Goal: Find specific page/section: Find specific page/section

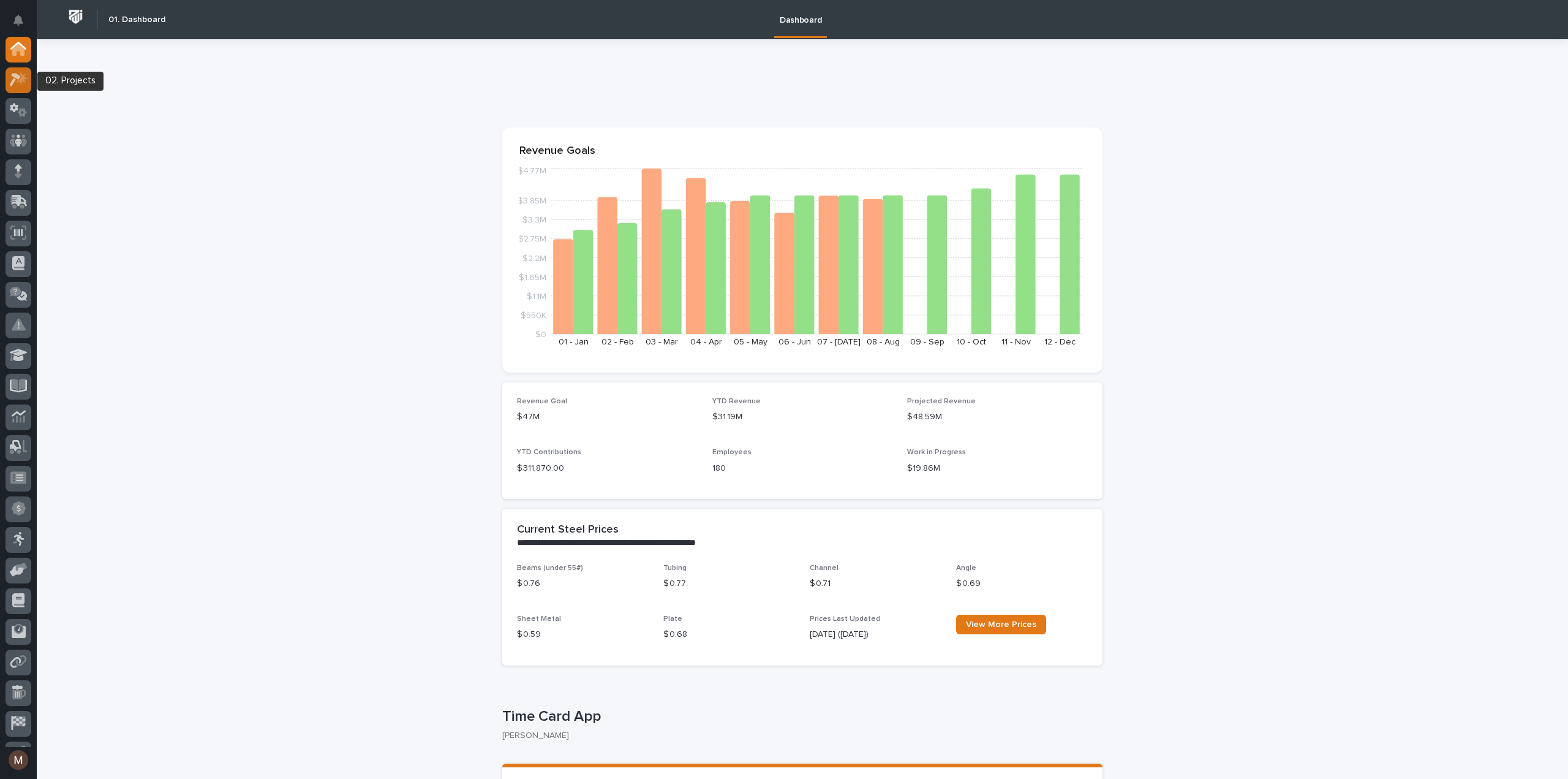
click at [17, 85] on icon at bounding box center [18, 79] width 18 height 14
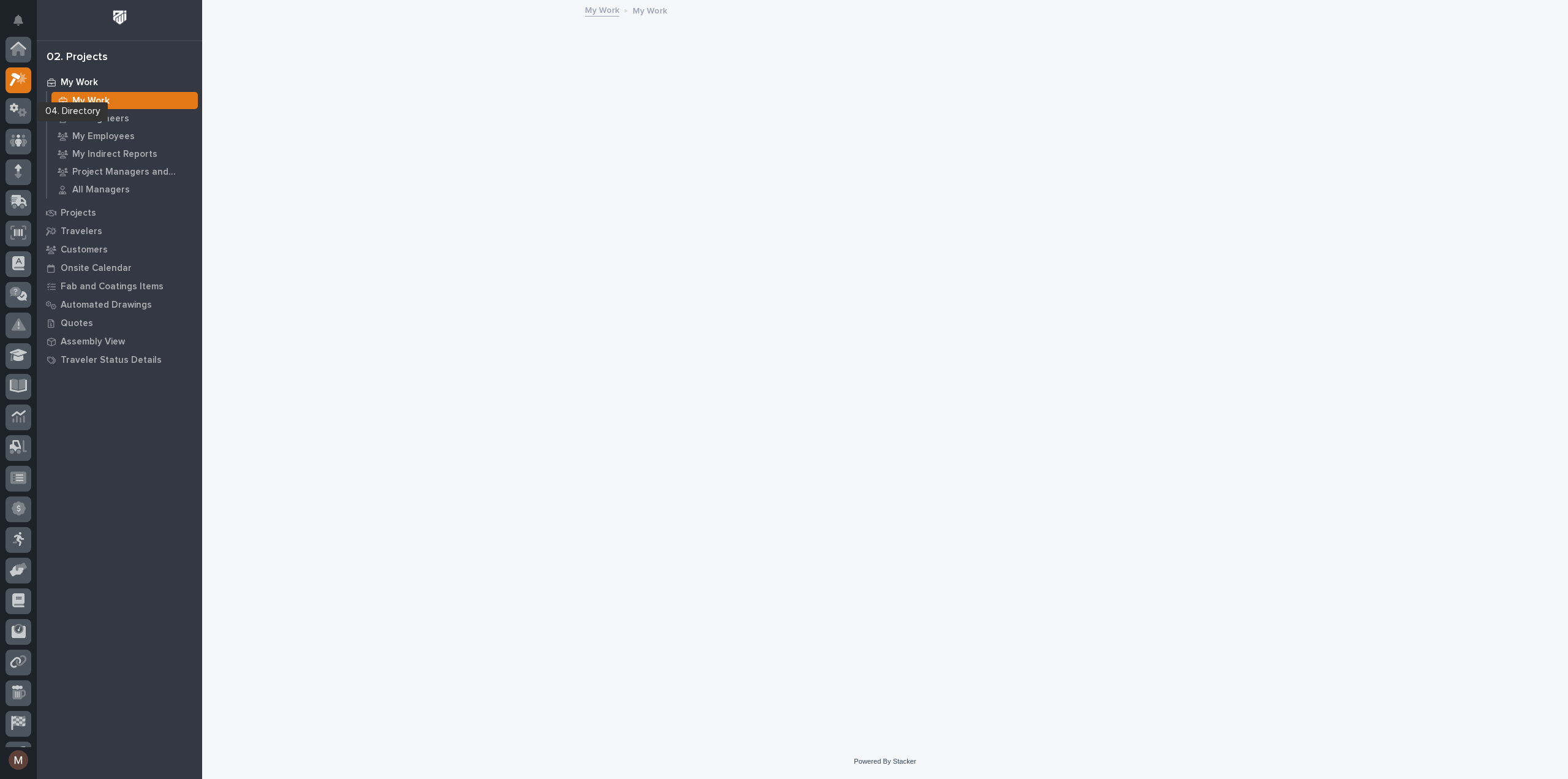
scroll to position [31, 0]
click at [14, 110] on icon at bounding box center [18, 110] width 18 height 14
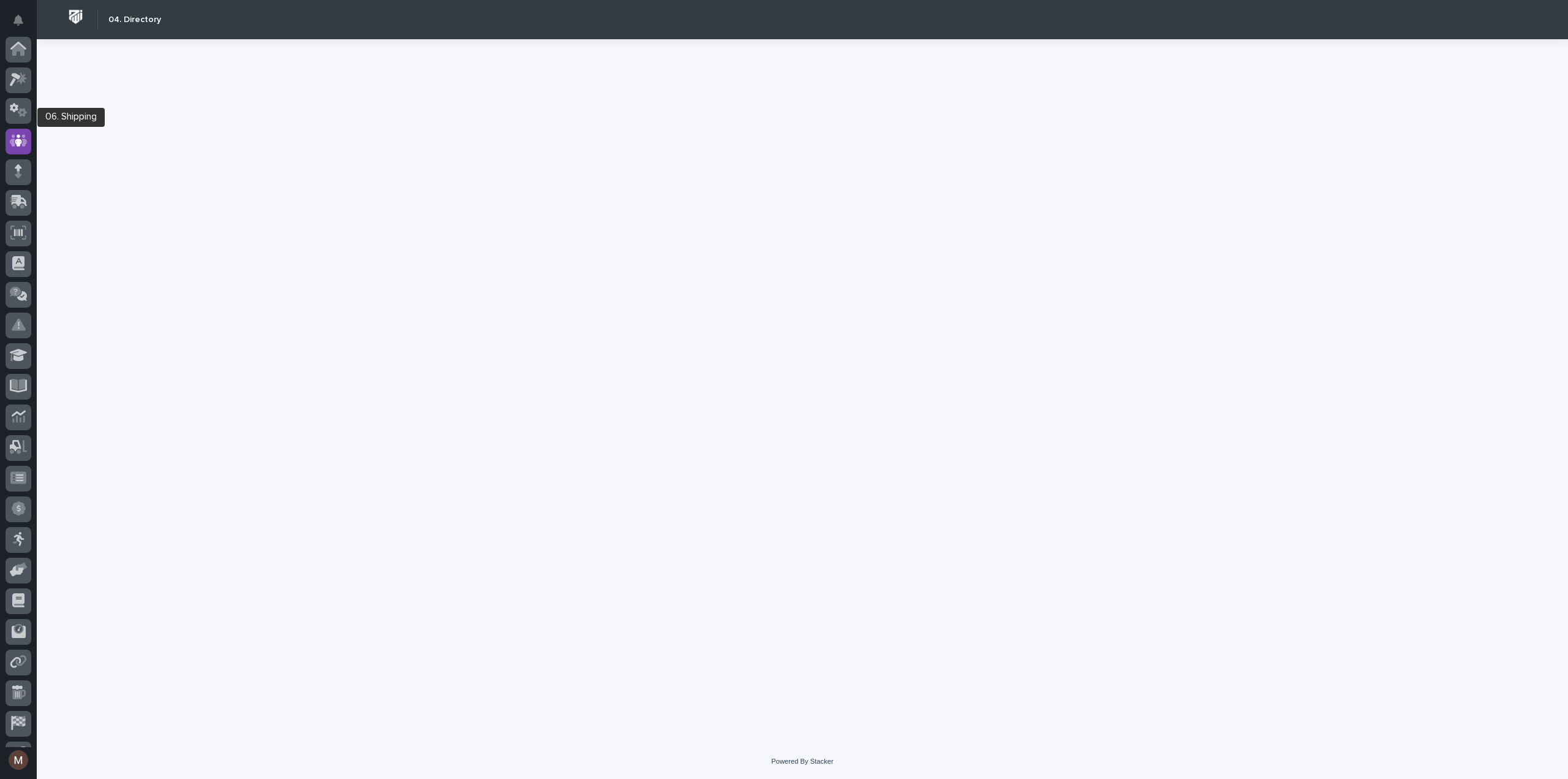
scroll to position [86, 0]
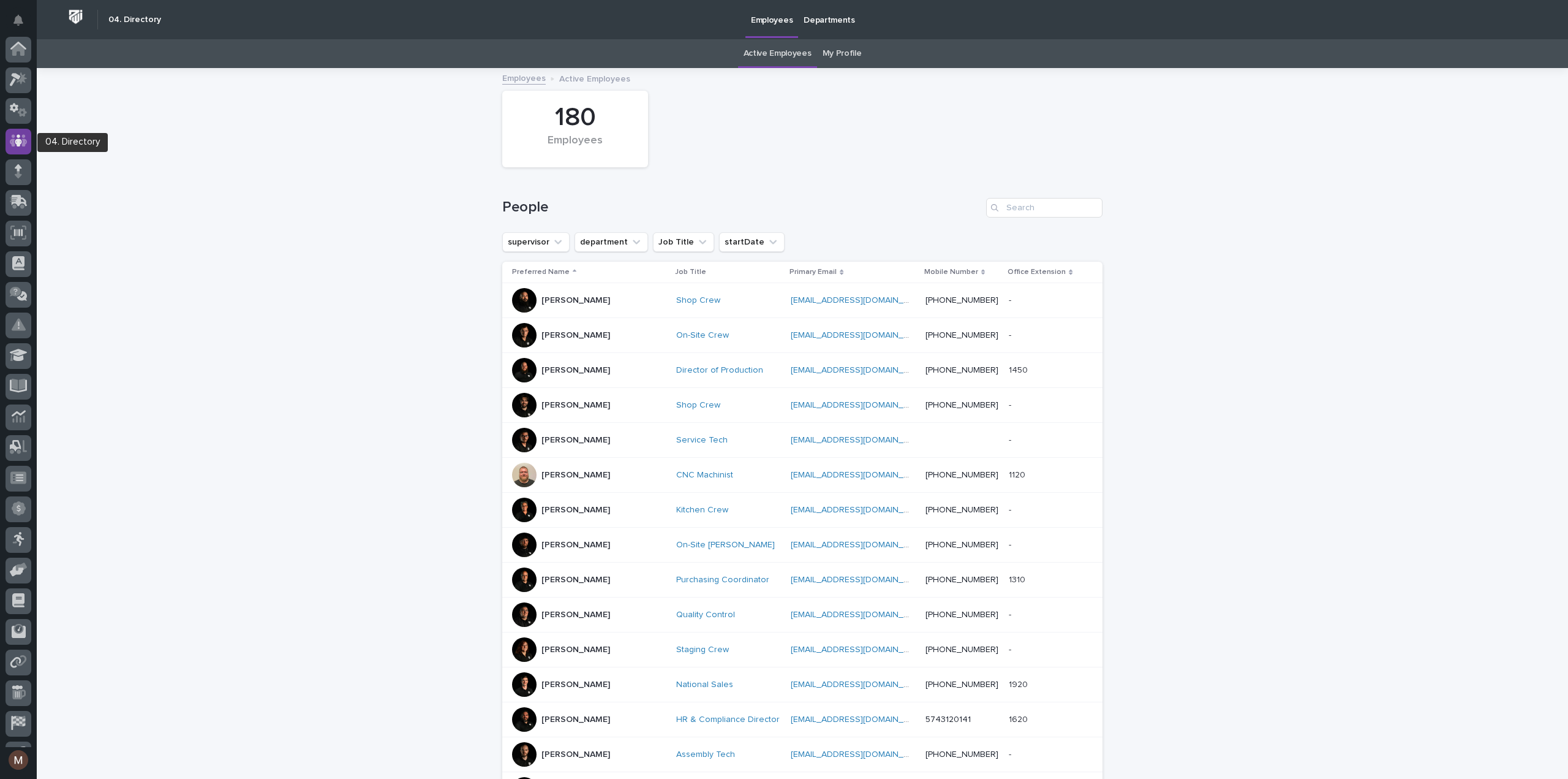
click at [23, 143] on icon at bounding box center [18, 141] width 18 height 13
click at [1023, 211] on input "Search" at bounding box center [1044, 207] width 117 height 19
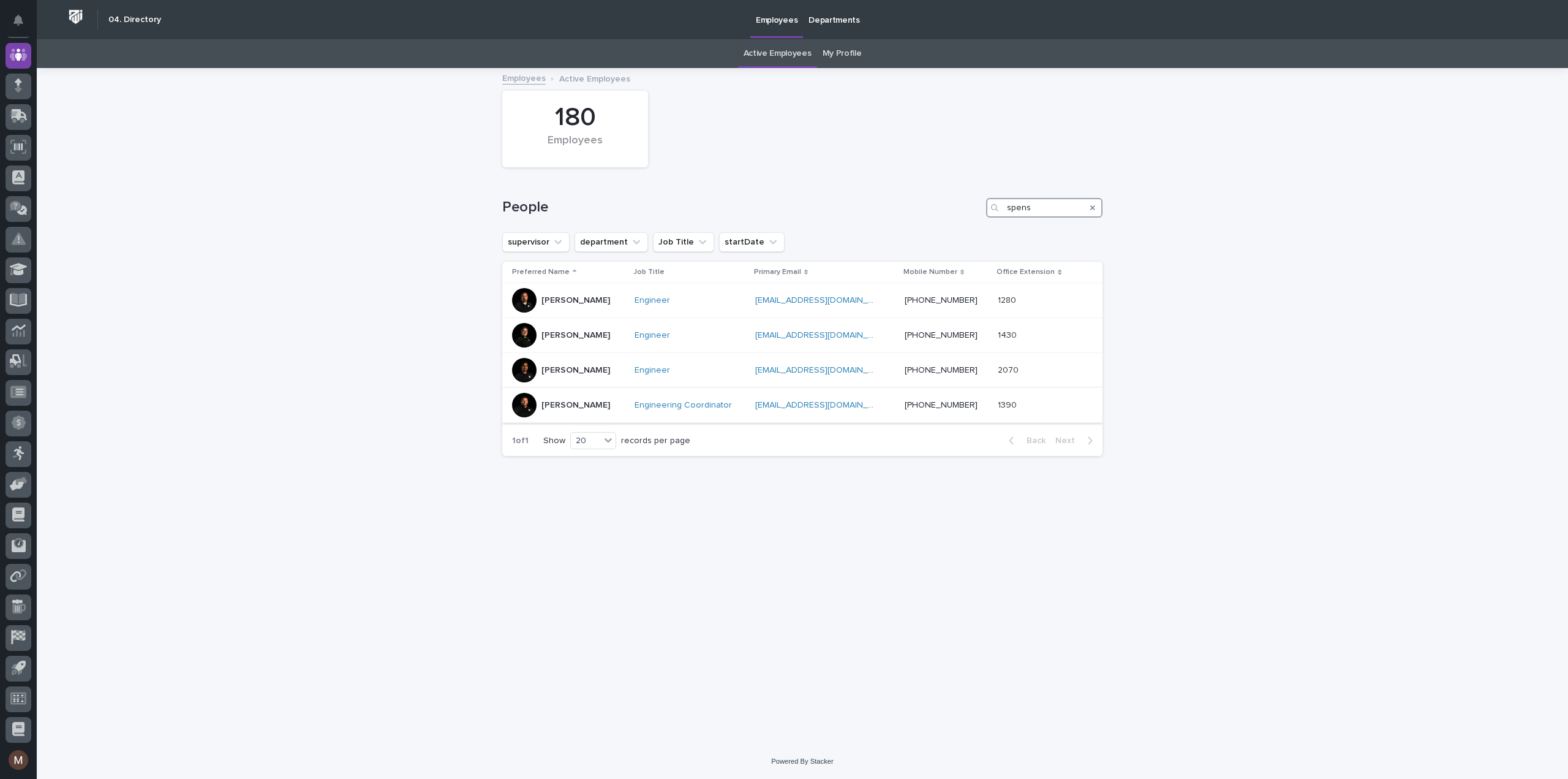
type input "spens"
click at [584, 404] on p "[PERSON_NAME]" at bounding box center [576, 405] width 69 height 10
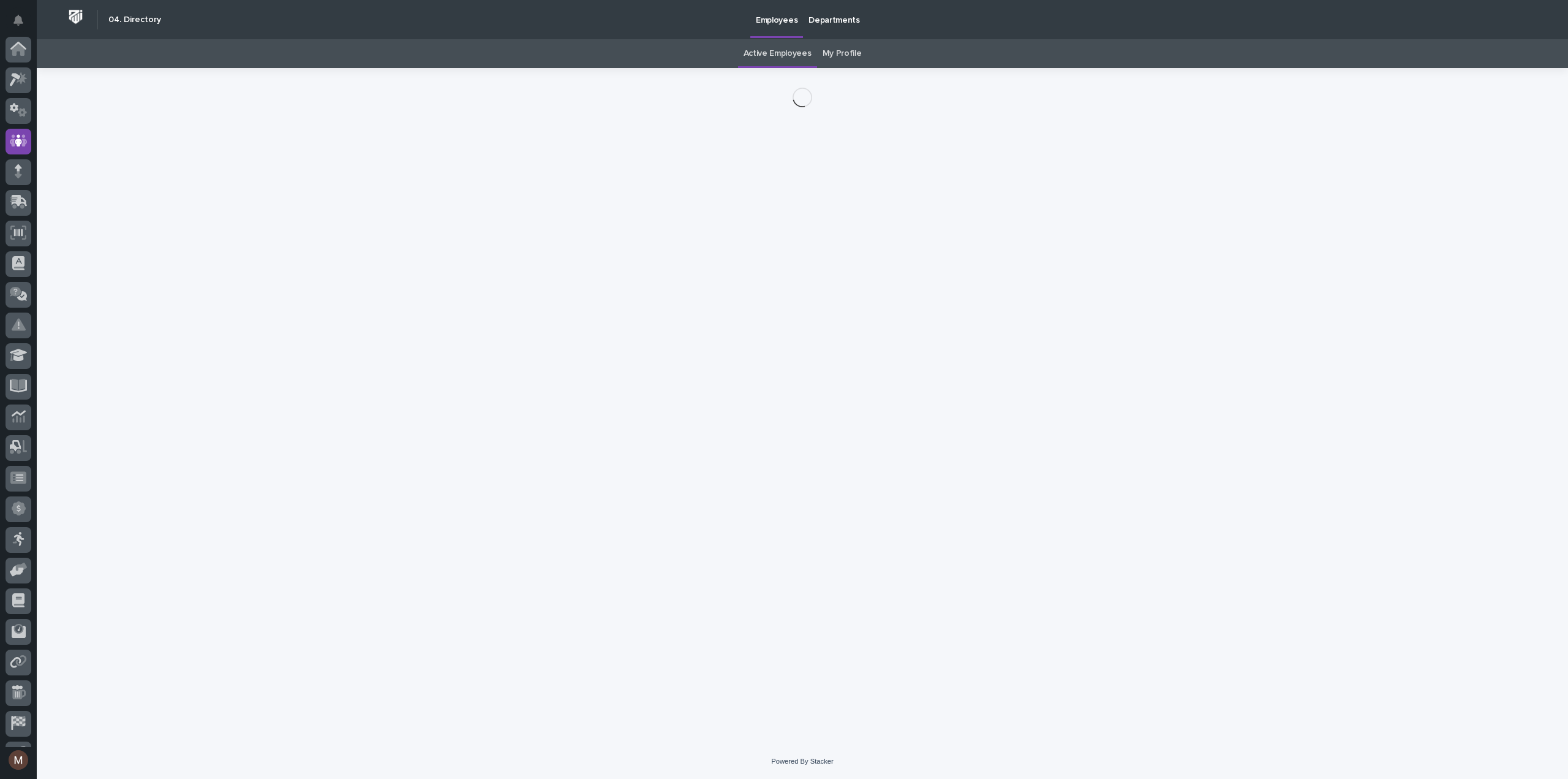
scroll to position [86, 0]
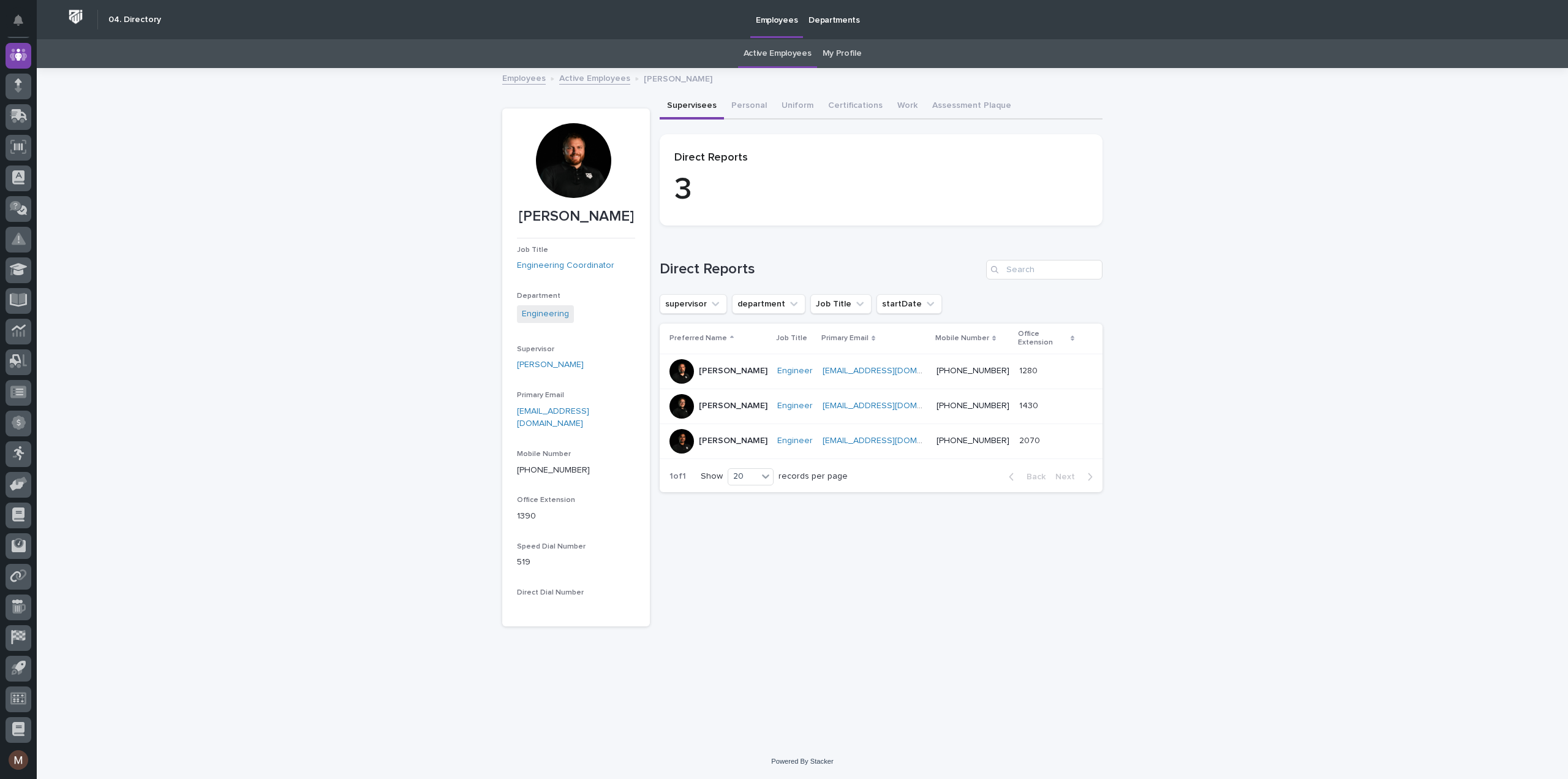
click at [275, 350] on div "Loading... Saving… Loading... Saving… [PERSON_NAME] [PERSON_NAME] Job Title Eng…" at bounding box center [802, 406] width 1531 height 675
click at [527, 369] on link "[PERSON_NAME]" at bounding box center [550, 364] width 67 height 13
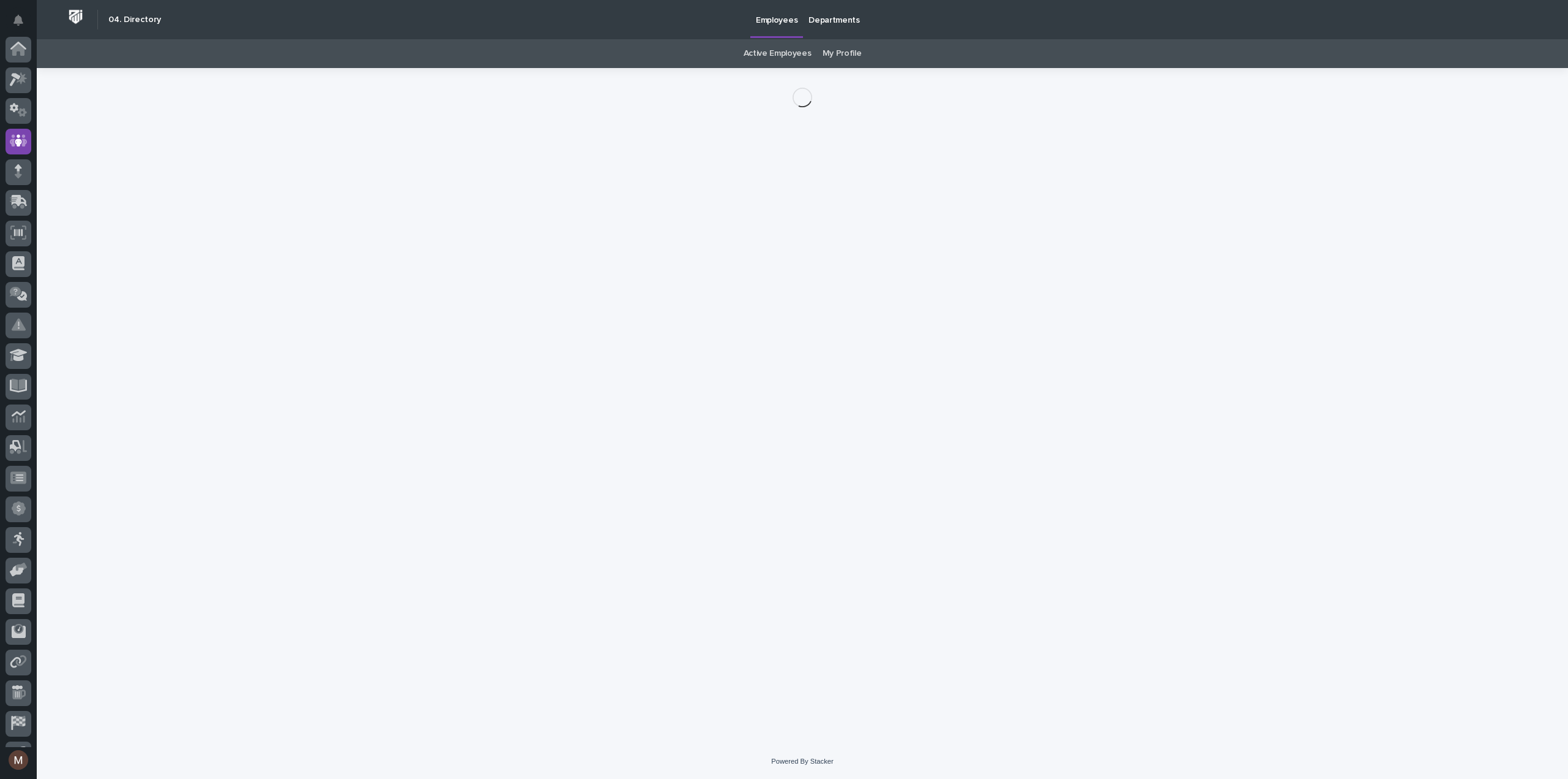
scroll to position [86, 0]
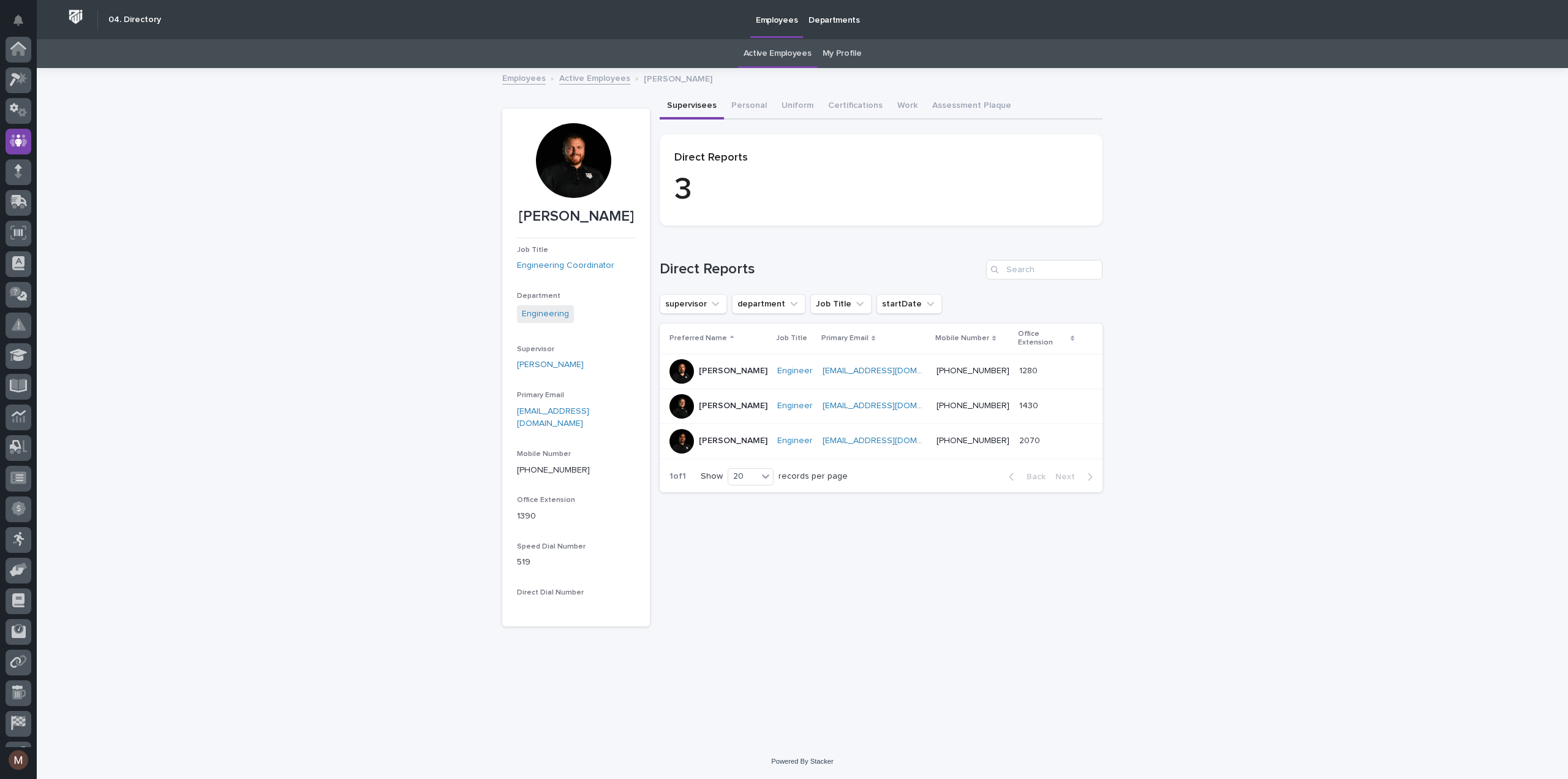
scroll to position [86, 0]
